Goal: Task Accomplishment & Management: Manage account settings

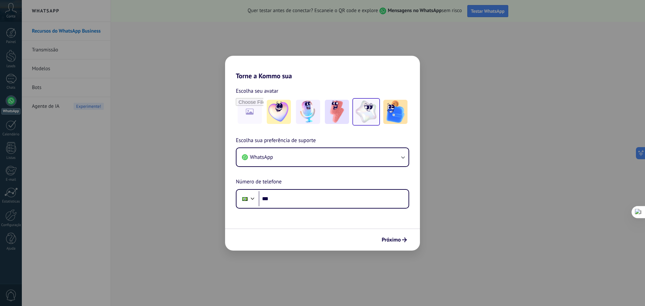
click at [369, 111] on img at bounding box center [366, 112] width 24 height 24
click at [403, 240] on icon "submit" at bounding box center [404, 240] width 5 height 5
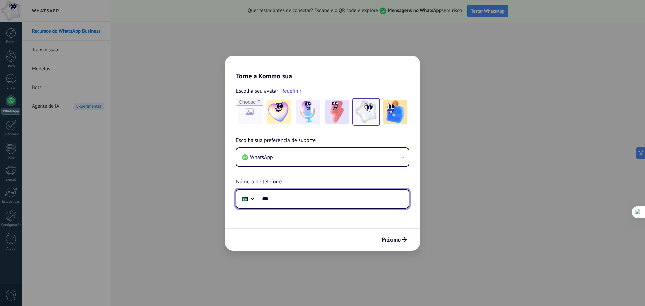
click at [335, 199] on input "***" at bounding box center [334, 198] width 150 height 15
type input "**********"
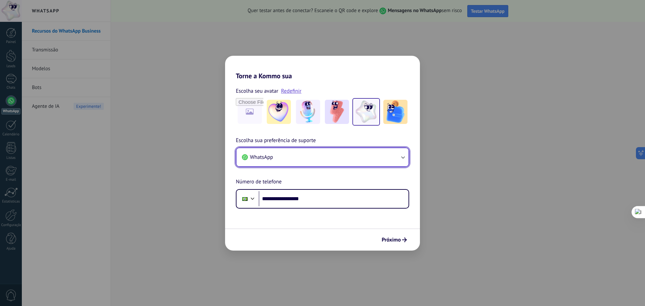
click at [382, 157] on button "WhatsApp" at bounding box center [323, 157] width 172 height 18
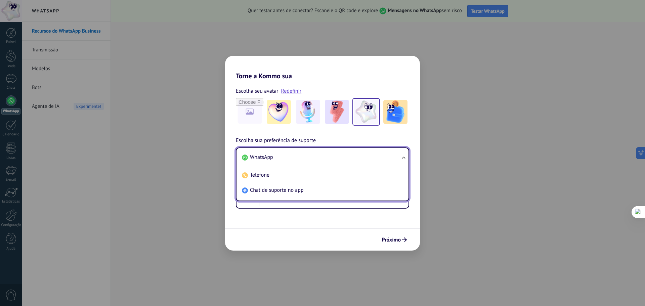
click at [350, 137] on div "**********" at bounding box center [322, 172] width 195 height 72
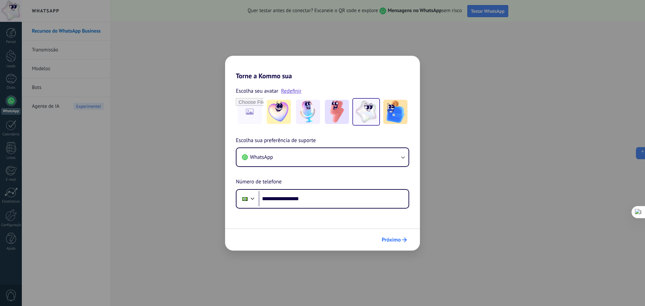
click at [394, 241] on span "Próximo" at bounding box center [391, 240] width 19 height 5
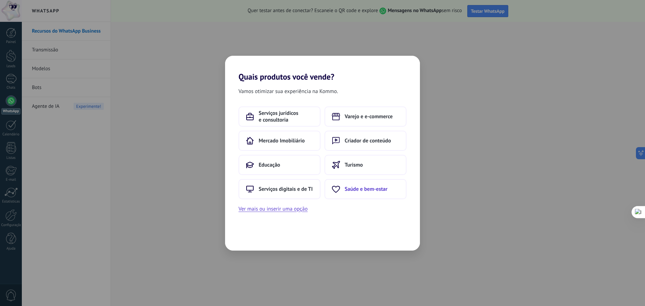
click at [358, 190] on span "Saúde e bem-estar" at bounding box center [366, 189] width 43 height 7
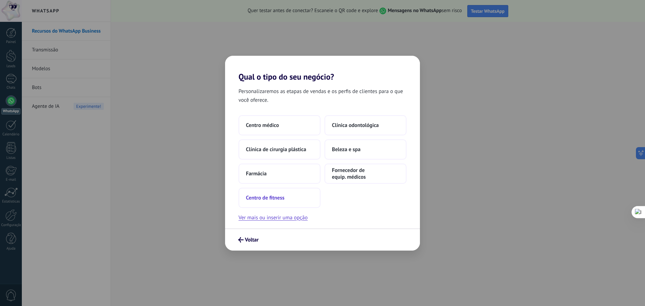
click at [264, 195] on span "Centro de fitness" at bounding box center [265, 198] width 39 height 7
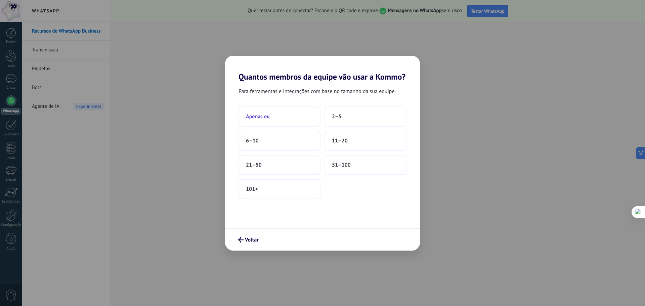
click at [285, 114] on button "Apenas eu" at bounding box center [280, 117] width 82 height 20
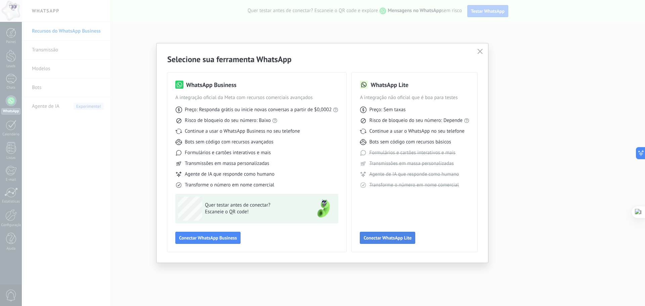
click at [391, 236] on span "Conectar WhatsApp Lite" at bounding box center [388, 238] width 48 height 5
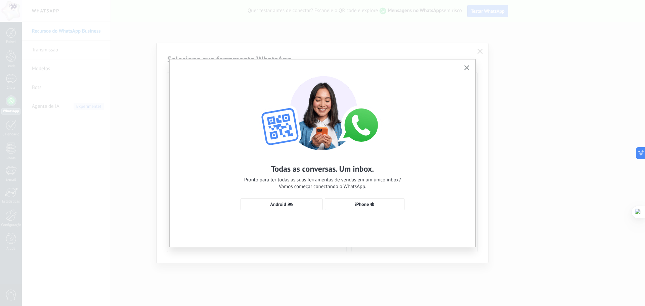
click at [465, 67] on icon "button" at bounding box center [466, 67] width 5 height 5
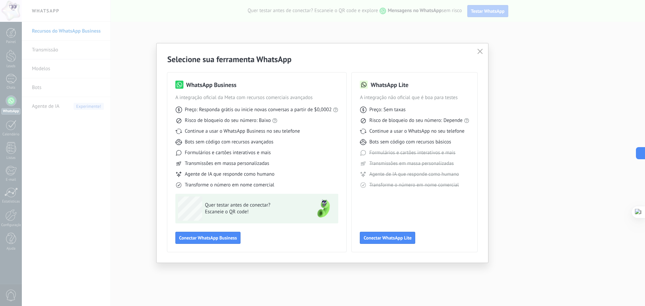
click at [477, 51] on button "button" at bounding box center [480, 51] width 9 height 9
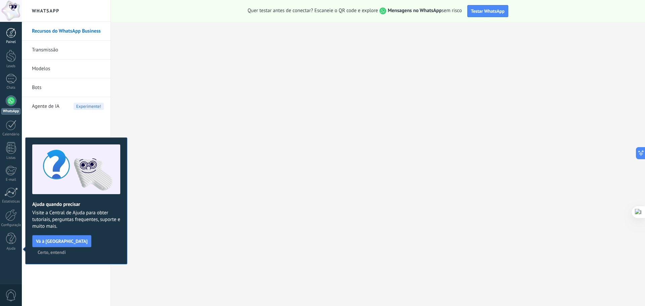
click at [8, 32] on div at bounding box center [11, 33] width 10 height 10
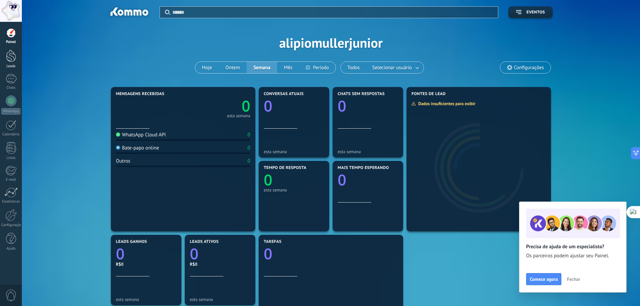
click at [9, 58] on div at bounding box center [11, 56] width 10 height 12
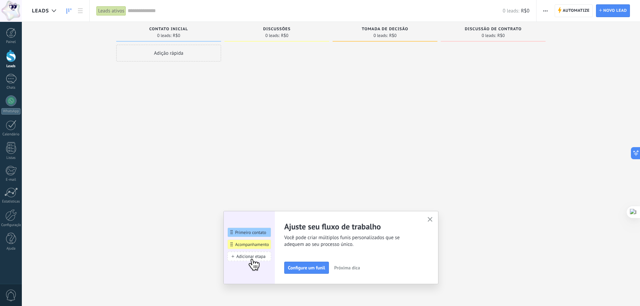
click at [431, 221] on use "button" at bounding box center [430, 219] width 5 height 5
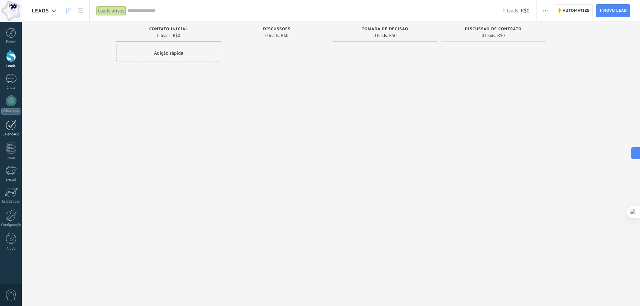
click at [12, 129] on div at bounding box center [11, 125] width 11 height 10
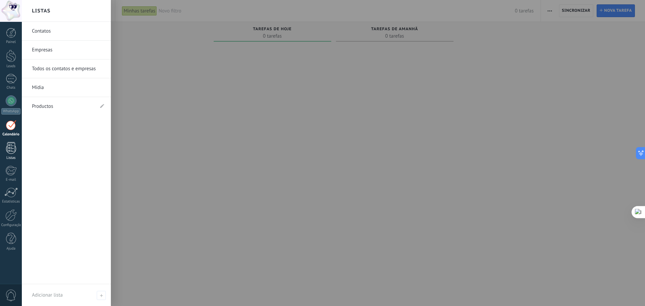
click at [10, 152] on div at bounding box center [11, 148] width 10 height 12
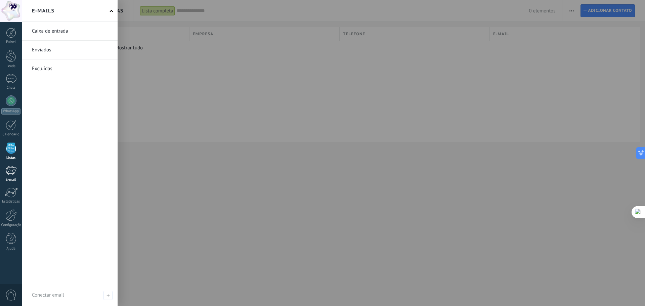
click at [10, 173] on div at bounding box center [10, 171] width 11 height 10
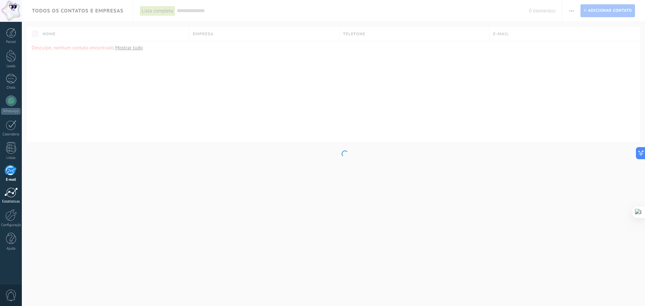
click at [11, 191] on div at bounding box center [10, 193] width 13 height 10
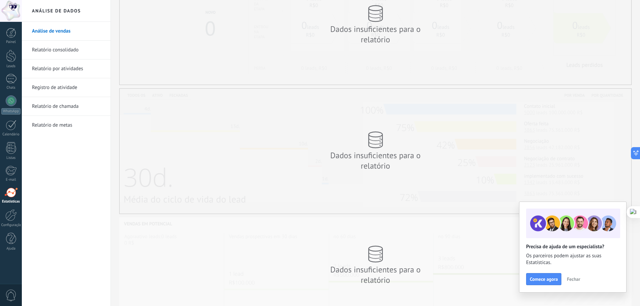
scroll to position [86, 0]
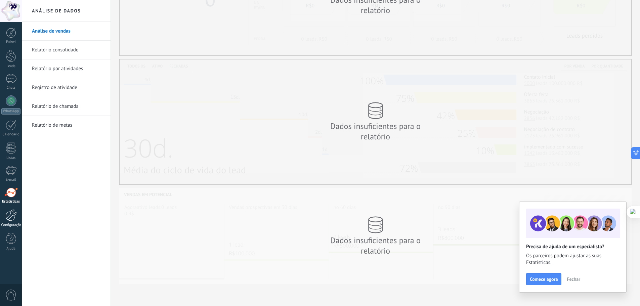
click at [9, 218] on div at bounding box center [10, 215] width 11 height 12
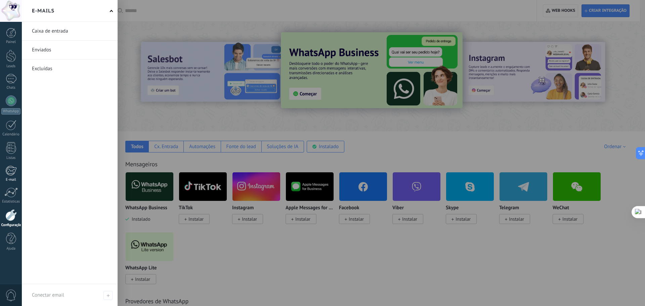
click at [12, 174] on div at bounding box center [10, 171] width 11 height 10
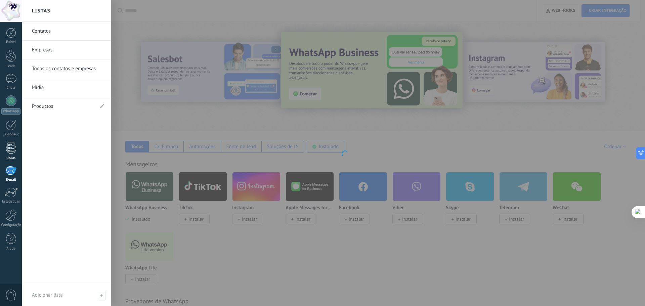
click at [12, 145] on div at bounding box center [11, 148] width 10 height 12
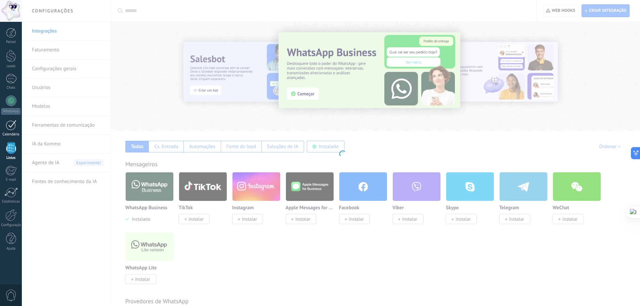
click at [9, 121] on div at bounding box center [11, 125] width 11 height 10
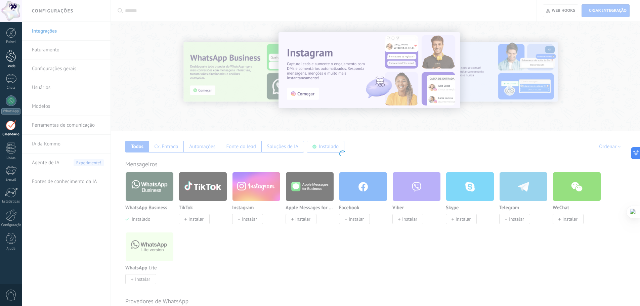
click at [6, 63] on link "Leads" at bounding box center [11, 59] width 22 height 19
click at [10, 40] on div "Painel" at bounding box center [10, 42] width 19 height 4
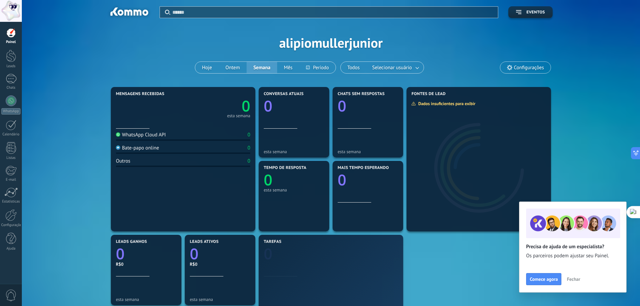
click at [576, 280] on span "Fechar" at bounding box center [573, 279] width 13 height 5
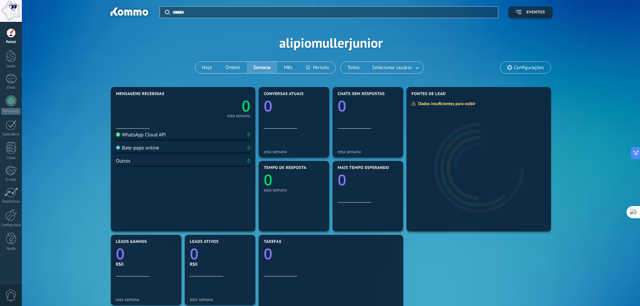
click at [538, 9] on button "Eventos" at bounding box center [530, 12] width 44 height 12
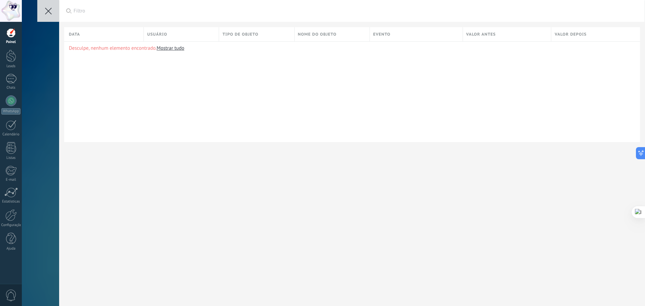
click at [49, 11] on use at bounding box center [48, 11] width 7 height 7
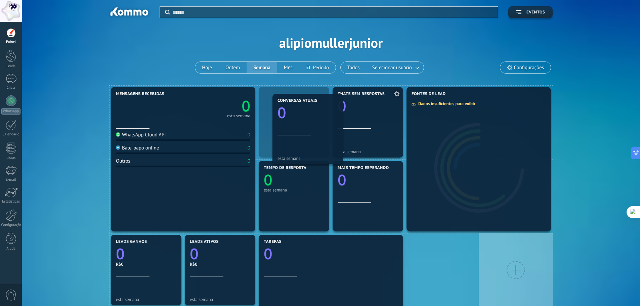
drag, startPoint x: 327, startPoint y: 138, endPoint x: 354, endPoint y: 136, distance: 27.0
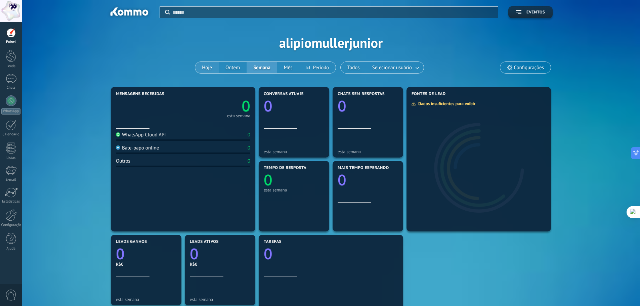
click at [209, 66] on button "Hoje" at bounding box center [207, 67] width 24 height 11
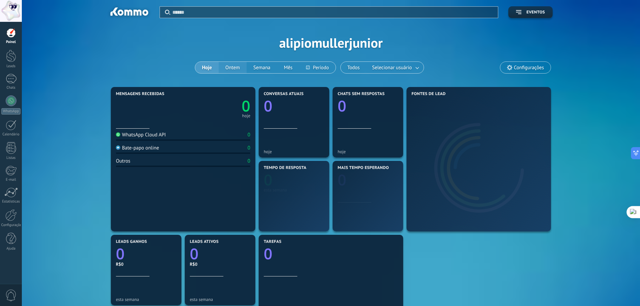
click at [233, 66] on button "Ontem" at bounding box center [233, 67] width 28 height 11
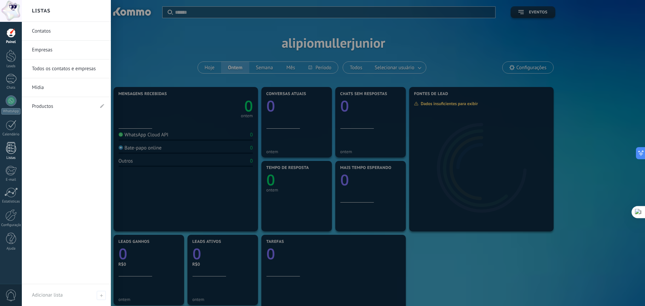
click at [12, 147] on div at bounding box center [11, 148] width 10 height 12
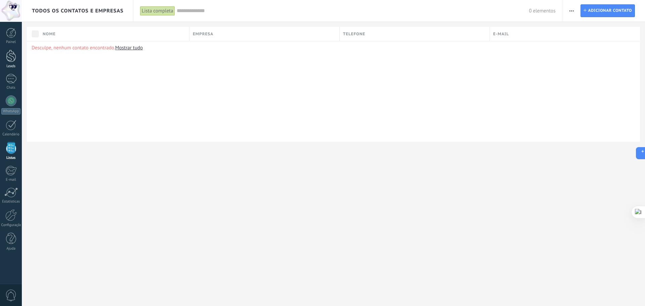
click at [12, 57] on div at bounding box center [11, 56] width 10 height 12
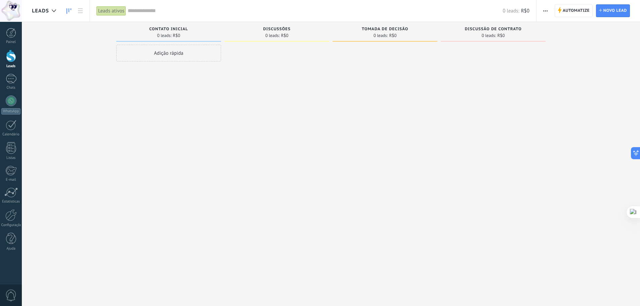
drag, startPoint x: 182, startPoint y: 53, endPoint x: 300, endPoint y: 57, distance: 117.7
click at [300, 57] on div "Etapa de leads de entrada solicitações: 0 0 0 0 0 0 0 0 0 Contato inicial 0 lea…" at bounding box center [336, 142] width 608 height 241
click at [203, 57] on div "Adição rápida" at bounding box center [168, 53] width 105 height 17
click at [186, 56] on input "text" at bounding box center [168, 53] width 98 height 9
type input "******"
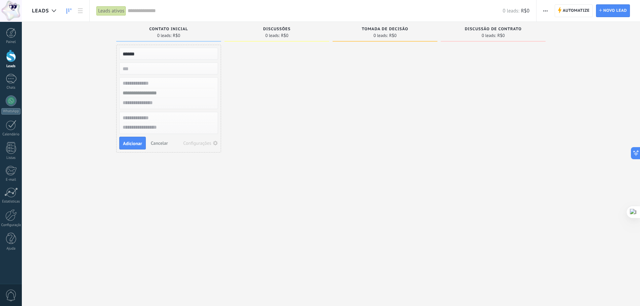
click at [167, 84] on input "text" at bounding box center [168, 84] width 98 height 10
type input "*"
type input "*********"
click at [132, 146] on span "Adicionar" at bounding box center [132, 143] width 19 height 5
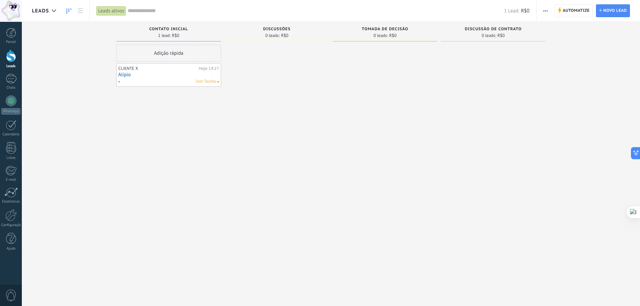
click at [242, 107] on div at bounding box center [277, 154] width 105 height 218
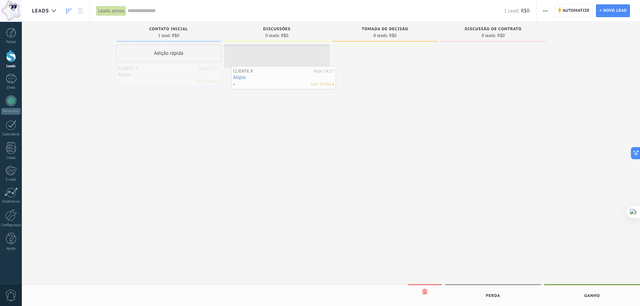
drag, startPoint x: 189, startPoint y: 79, endPoint x: 304, endPoint y: 82, distance: 115.3
drag, startPoint x: 278, startPoint y: 54, endPoint x: 208, endPoint y: 60, distance: 69.8
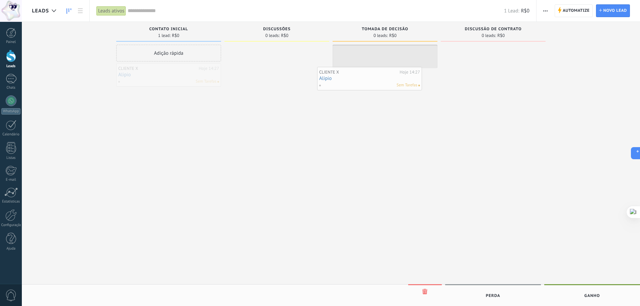
drag, startPoint x: 161, startPoint y: 74, endPoint x: 372, endPoint y: 76, distance: 211.4
drag, startPoint x: 392, startPoint y: 60, endPoint x: 482, endPoint y: 60, distance: 90.7
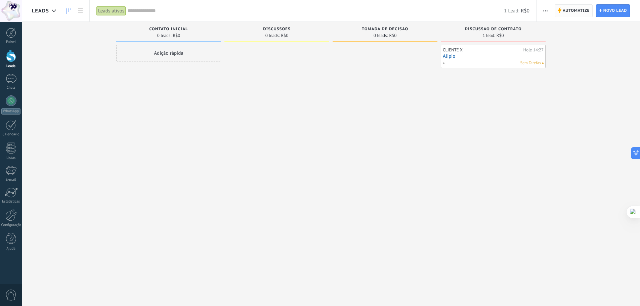
click at [569, 9] on span "Automatize" at bounding box center [576, 11] width 27 height 12
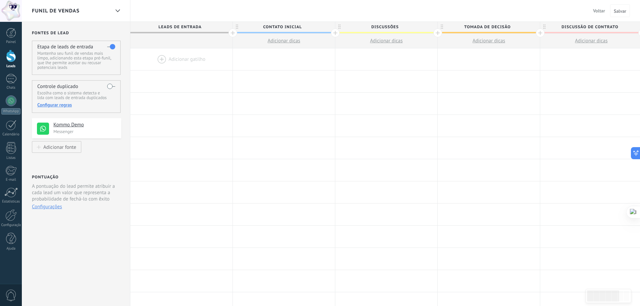
click at [179, 57] on div at bounding box center [181, 59] width 102 height 22
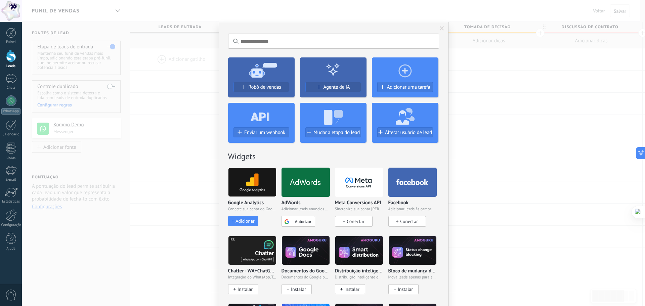
click at [560, 83] on div "Sem resultados. Robô de vendas Agente de IA Adicionar uma tarefa Enviar um webh…" at bounding box center [333, 153] width 623 height 306
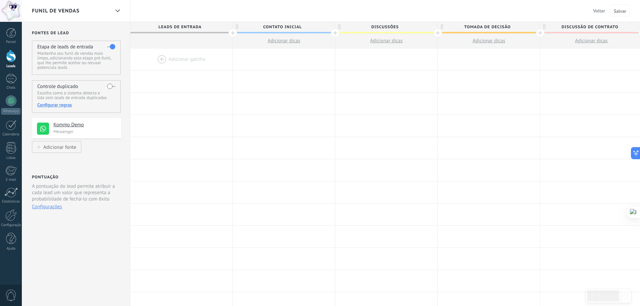
click at [338, 27] on span "Discussões" at bounding box center [384, 27] width 99 height 10
click at [119, 7] on div at bounding box center [117, 10] width 11 height 13
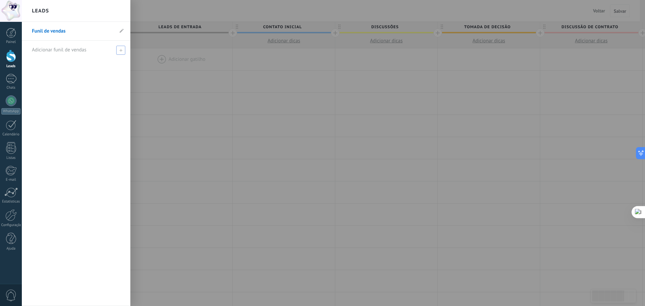
click at [66, 50] on span "Adicionar funil de vendas" at bounding box center [59, 50] width 54 height 6
click at [121, 31] on use at bounding box center [122, 31] width 4 height 4
click at [100, 74] on div "**********" at bounding box center [76, 164] width 109 height 284
click at [13, 32] on div at bounding box center [11, 33] width 10 height 10
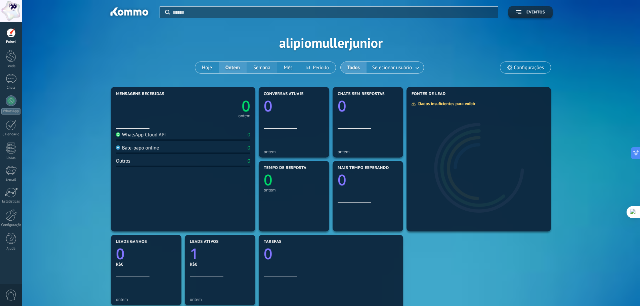
click at [264, 64] on button "Semana" at bounding box center [262, 67] width 31 height 11
click at [399, 67] on span "Selecionar usuário" at bounding box center [392, 67] width 42 height 9
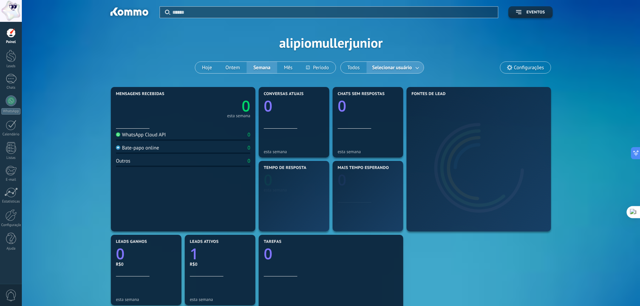
click at [406, 68] on span "Selecionar usuário" at bounding box center [392, 67] width 42 height 9
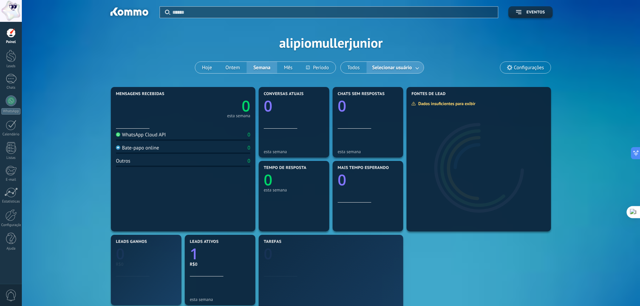
click at [419, 68] on link at bounding box center [418, 67] width 12 height 11
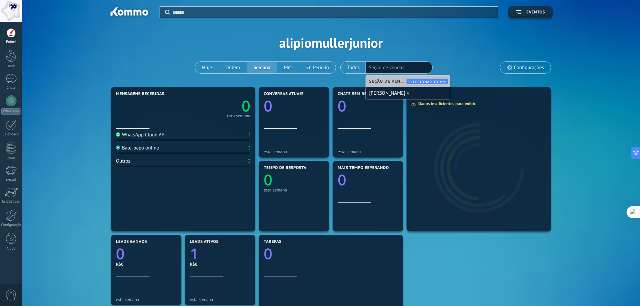
click at [479, 49] on div "Aplicar Eventos alipiomullerjunior Hoje Ontem Semana Mês Todos Selecionar usuár…" at bounding box center [331, 42] width 598 height 85
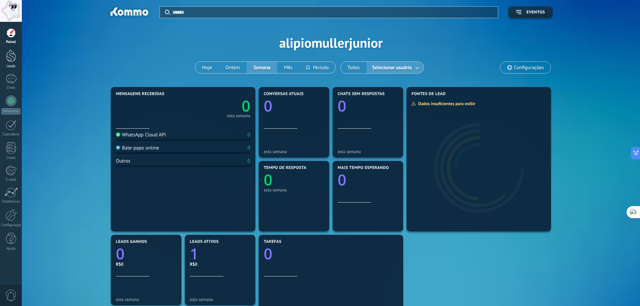
click at [13, 57] on div at bounding box center [11, 56] width 10 height 12
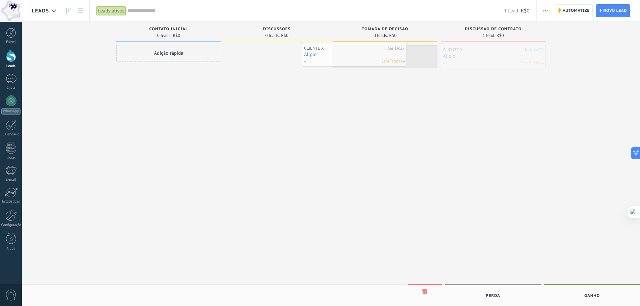
drag, startPoint x: 473, startPoint y: 58, endPoint x: 328, endPoint y: 56, distance: 144.2
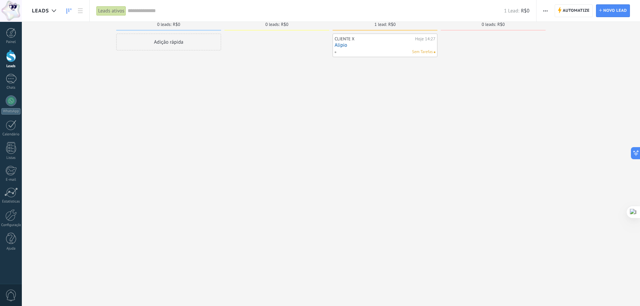
scroll to position [11, 0]
click at [11, 81] on div at bounding box center [11, 79] width 11 height 10
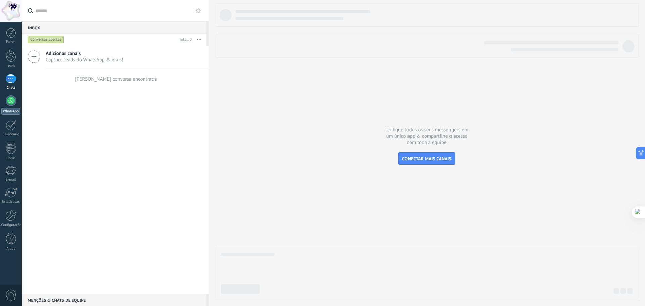
click at [9, 101] on div at bounding box center [11, 100] width 11 height 11
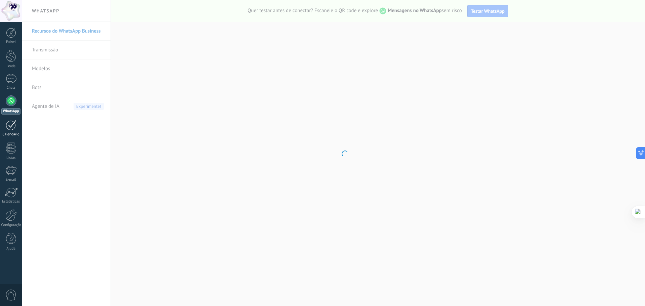
click at [6, 129] on div at bounding box center [11, 125] width 11 height 10
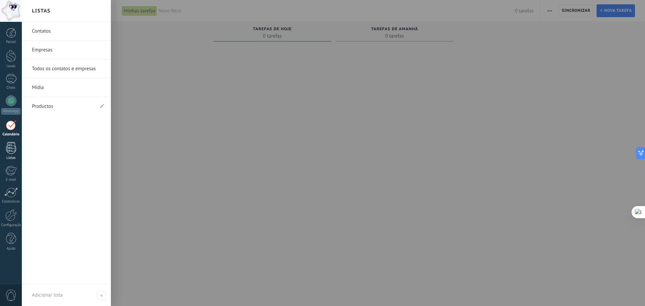
click at [13, 153] on div at bounding box center [11, 148] width 10 height 12
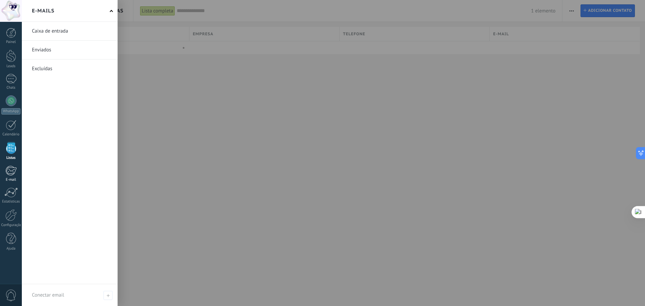
click at [9, 174] on div at bounding box center [10, 171] width 11 height 10
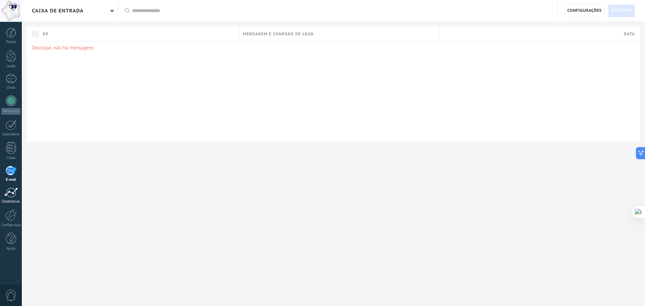
click at [7, 192] on div at bounding box center [10, 193] width 13 height 10
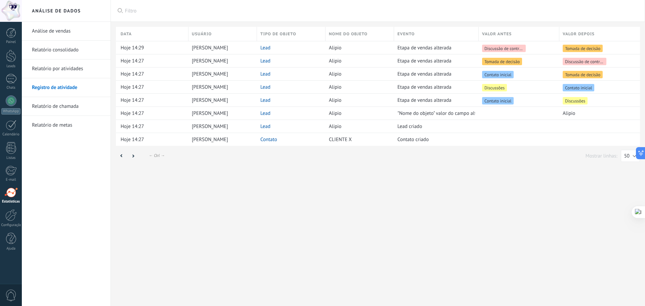
click at [9, 190] on div at bounding box center [10, 193] width 13 height 10
click at [220, 158] on div "Mostrar linhas: 25 50 100 200 50" at bounding box center [378, 156] width 524 height 12
click at [54, 30] on link "Análise de vendas" at bounding box center [68, 31] width 72 height 19
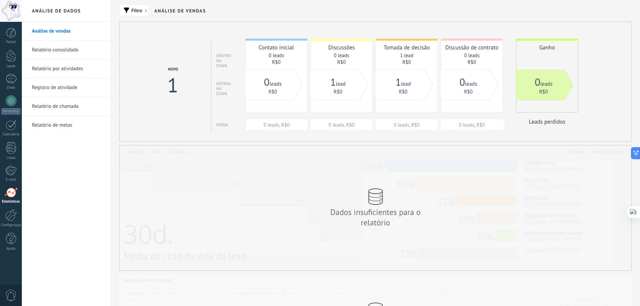
click at [59, 51] on link "Relatório consolidado" at bounding box center [68, 50] width 72 height 19
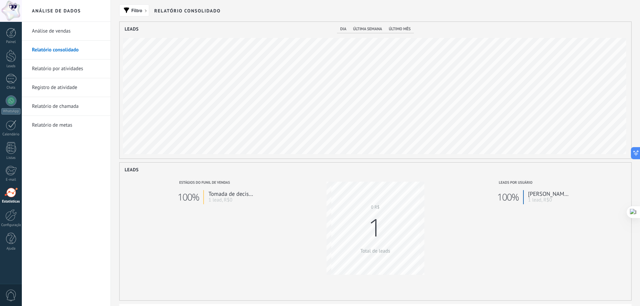
scroll to position [137, 512]
click at [61, 69] on link "Relatório por atividades" at bounding box center [68, 68] width 72 height 19
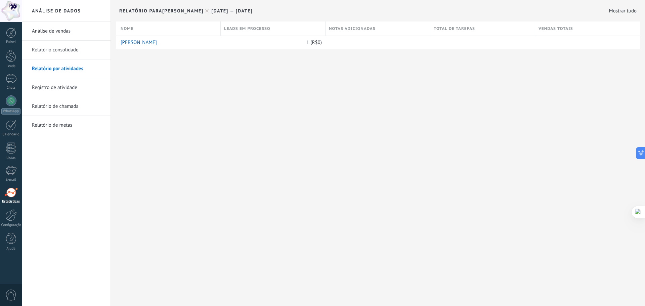
click at [67, 89] on link "Registro de atividade" at bounding box center [68, 87] width 72 height 19
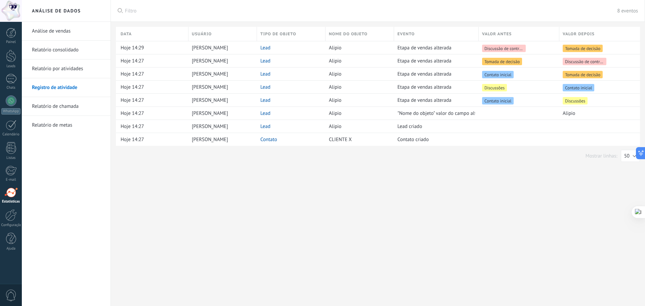
click at [58, 112] on link "Relatório de chamada" at bounding box center [68, 106] width 72 height 19
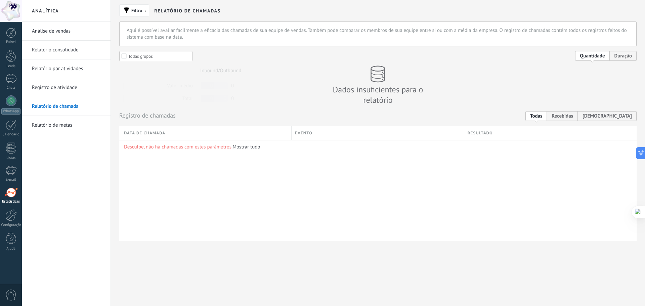
click at [54, 127] on link "Relatório de metas" at bounding box center [68, 125] width 72 height 19
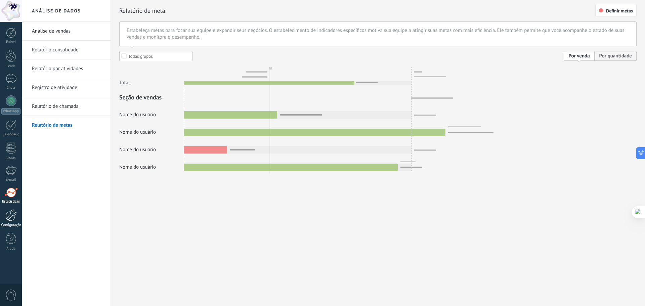
click at [13, 219] on div at bounding box center [10, 215] width 11 height 12
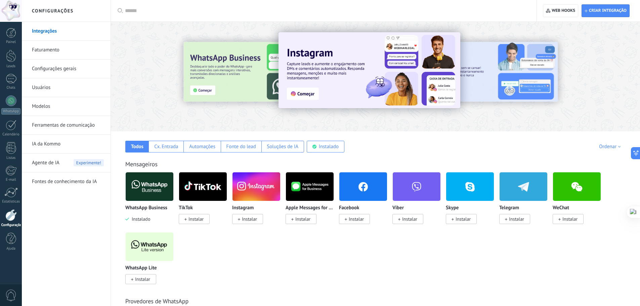
click at [509, 72] on div at bounding box center [542, 76] width 151 height 60
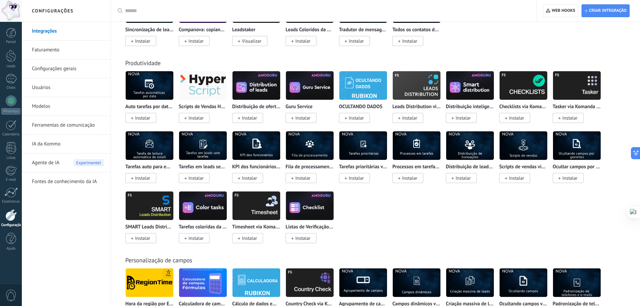
scroll to position [2102, 0]
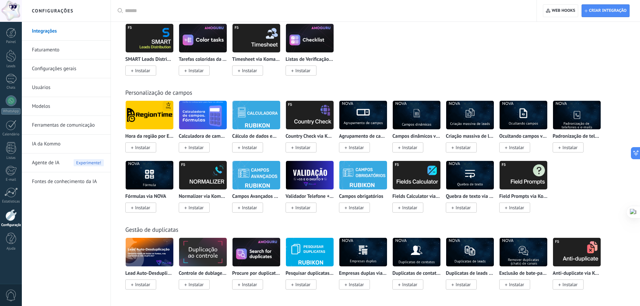
drag, startPoint x: 641, startPoint y: 176, endPoint x: 644, endPoint y: 12, distance: 164.4
